Goal: Transaction & Acquisition: Purchase product/service

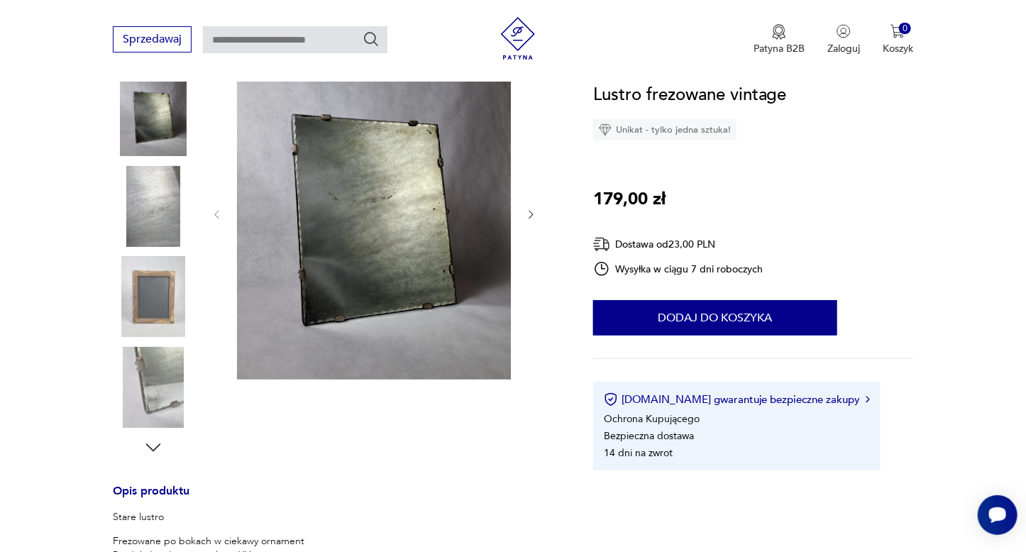
scroll to position [213, 0]
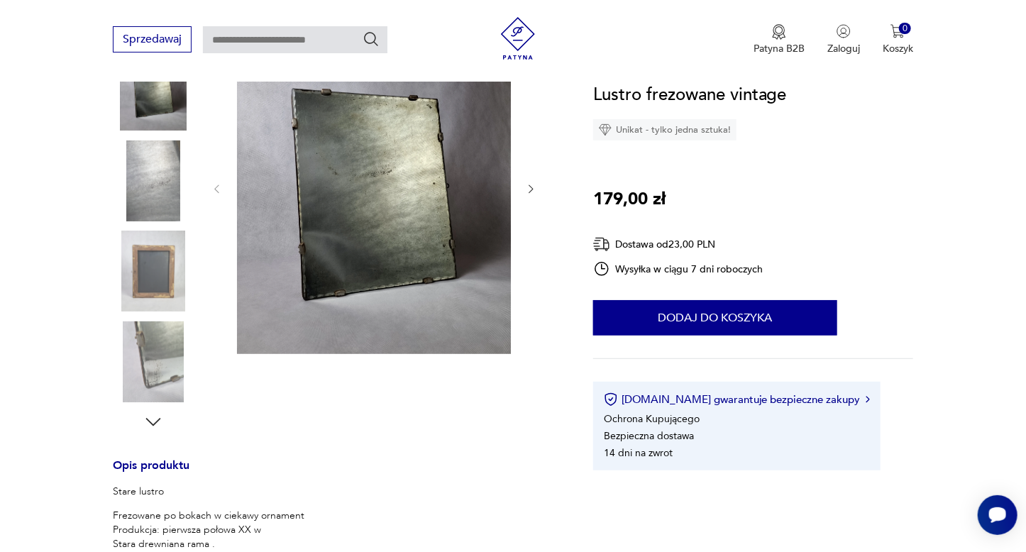
click at [150, 350] on img at bounding box center [153, 362] width 81 height 81
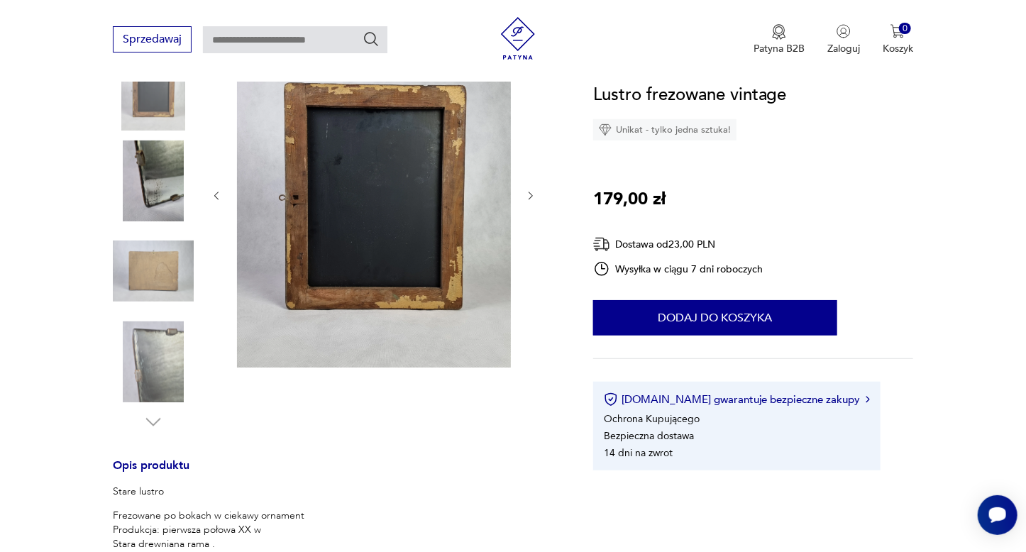
click at [156, 346] on img at bounding box center [153, 362] width 81 height 81
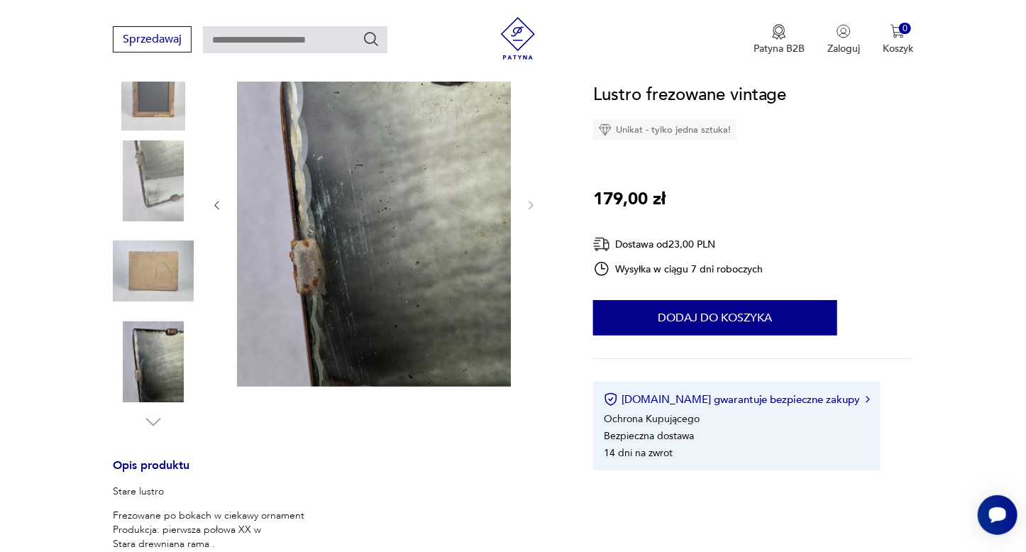
click at [157, 344] on img at bounding box center [153, 362] width 81 height 81
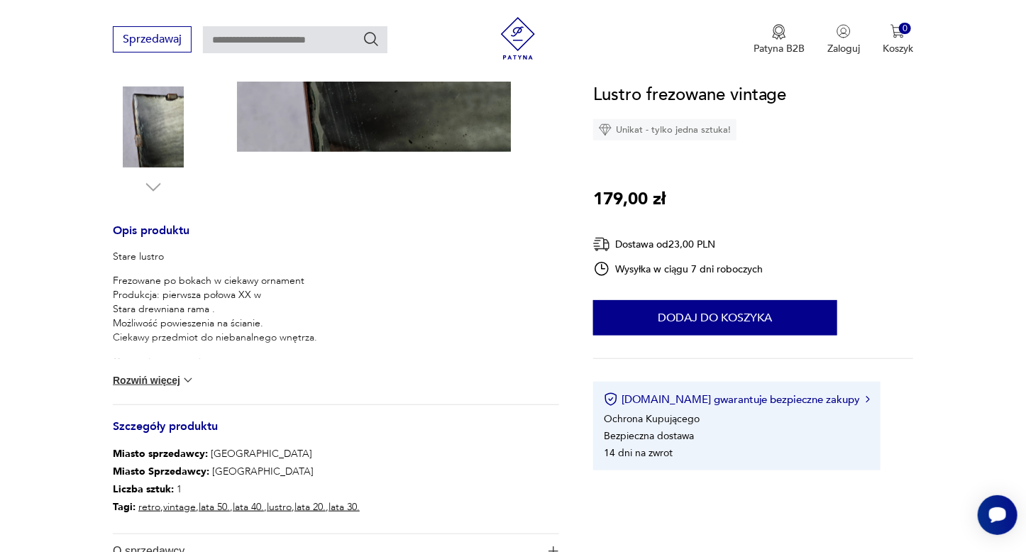
scroll to position [497, 0]
